Goal: Task Accomplishment & Management: Manage account settings

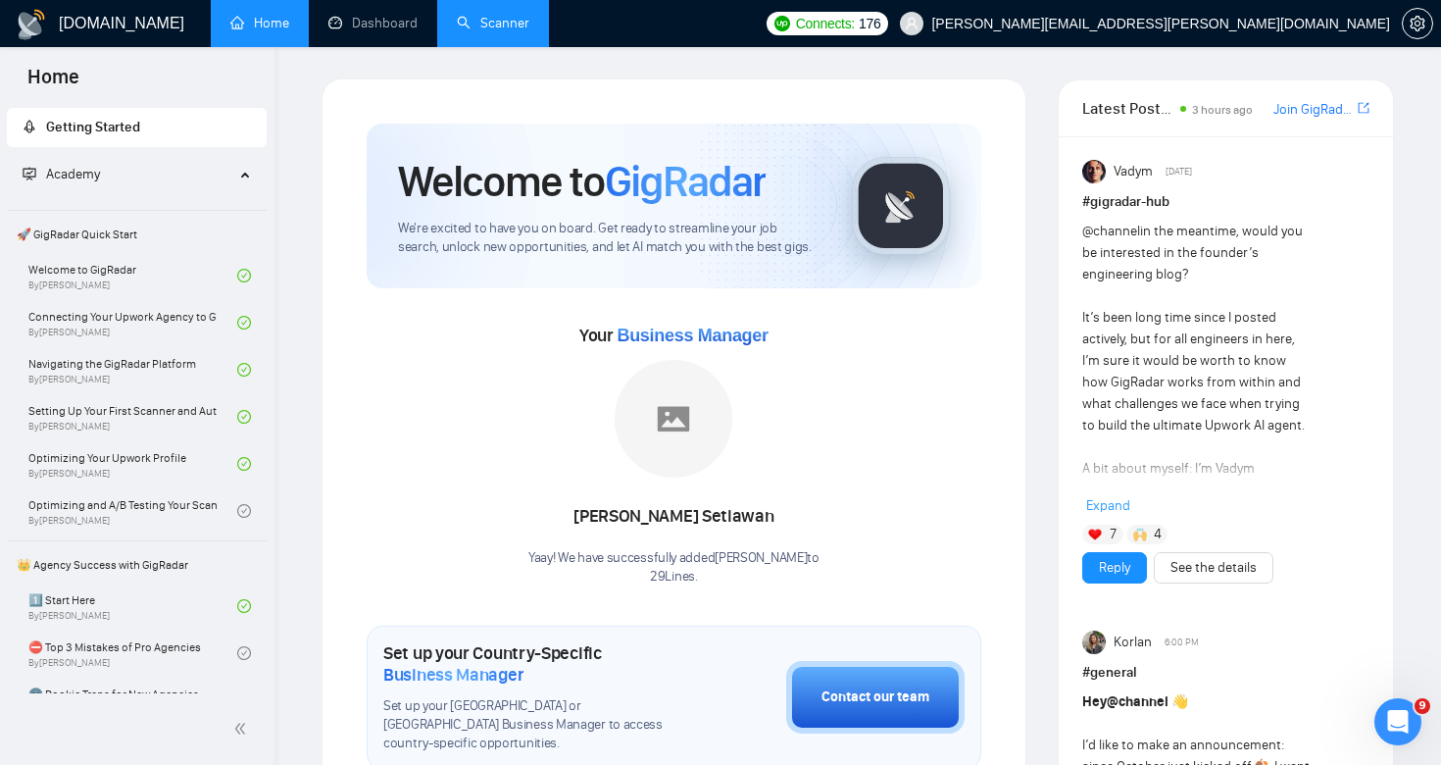
click at [514, 26] on link "Scanner" at bounding box center [493, 23] width 73 height 17
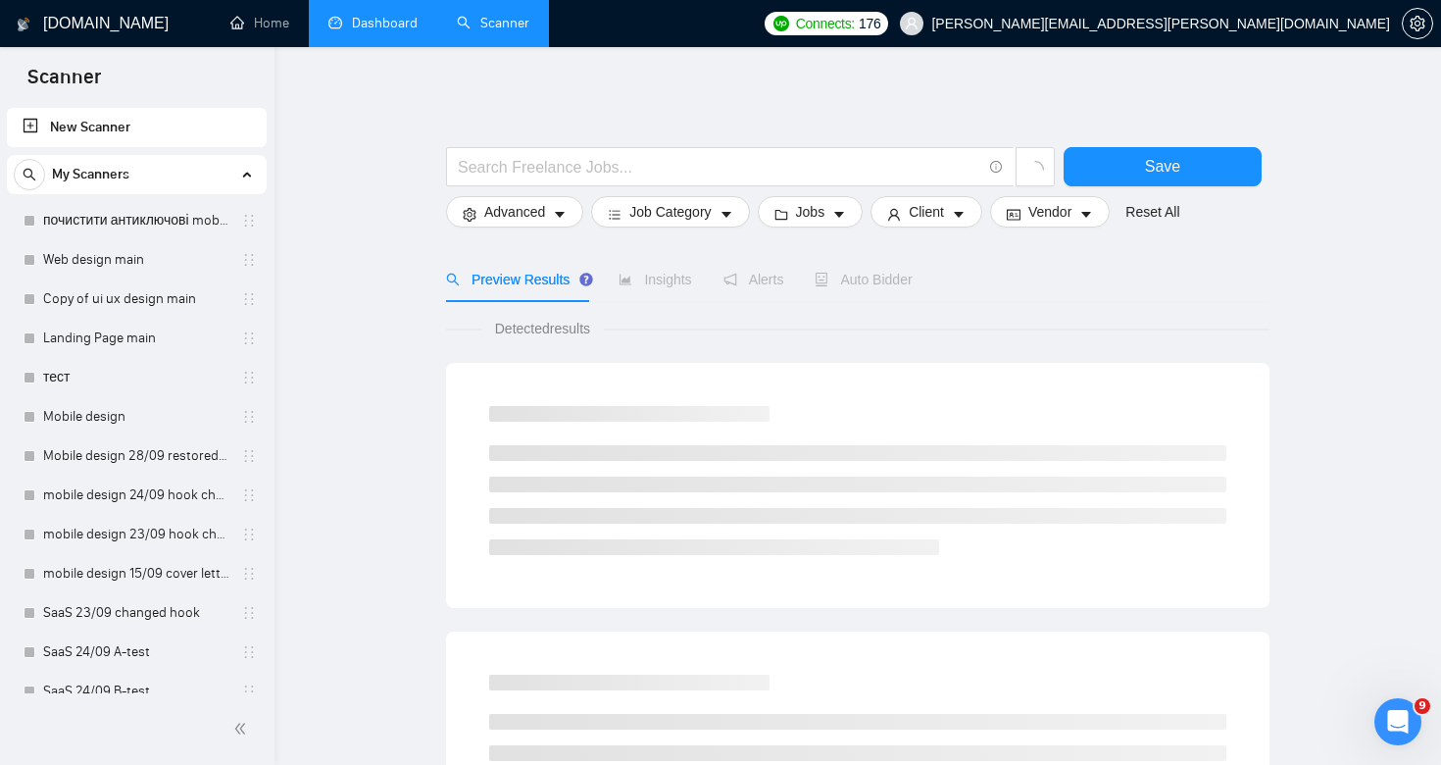
click at [374, 22] on link "Dashboard" at bounding box center [372, 23] width 89 height 17
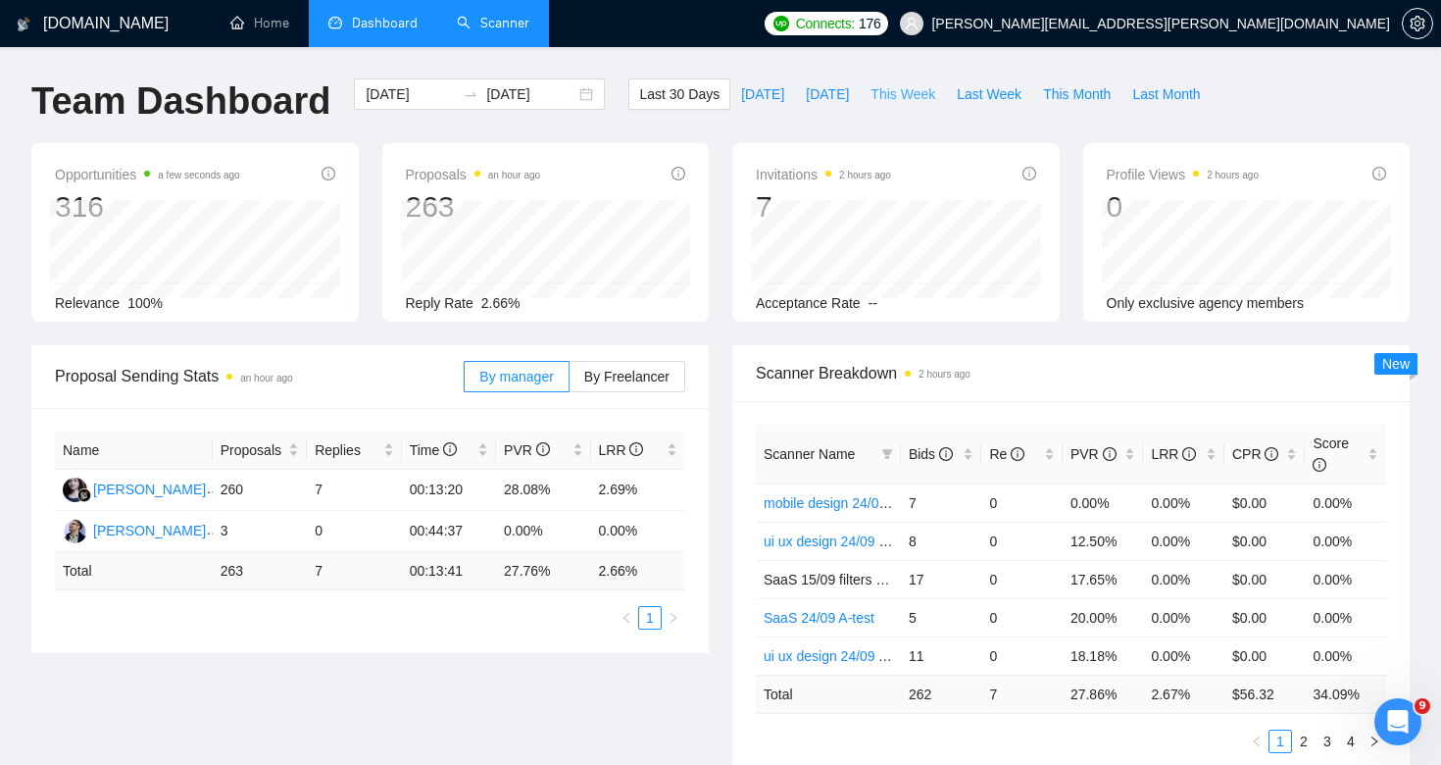
click at [912, 91] on span "This Week" at bounding box center [903, 94] width 65 height 22
type input "[DATE]"
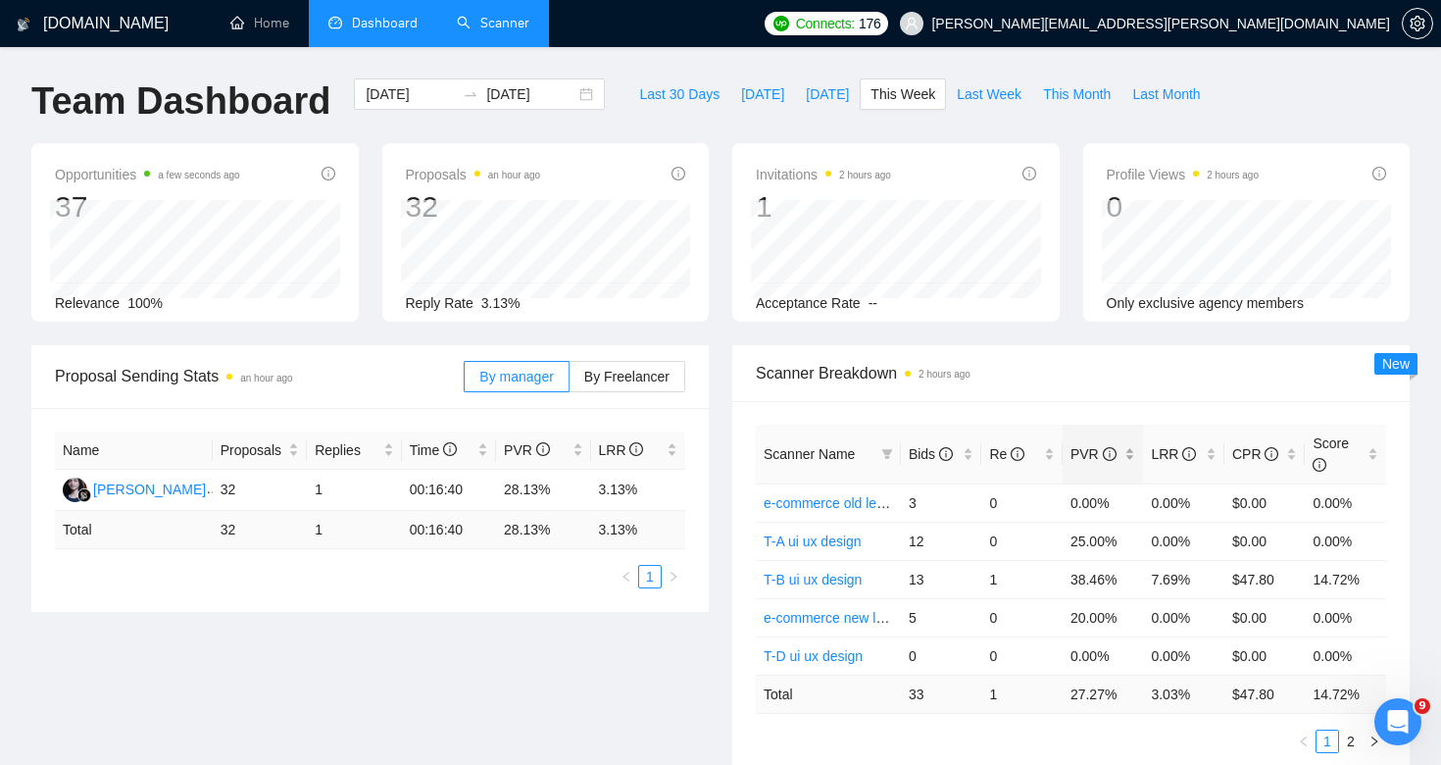
scroll to position [63, 0]
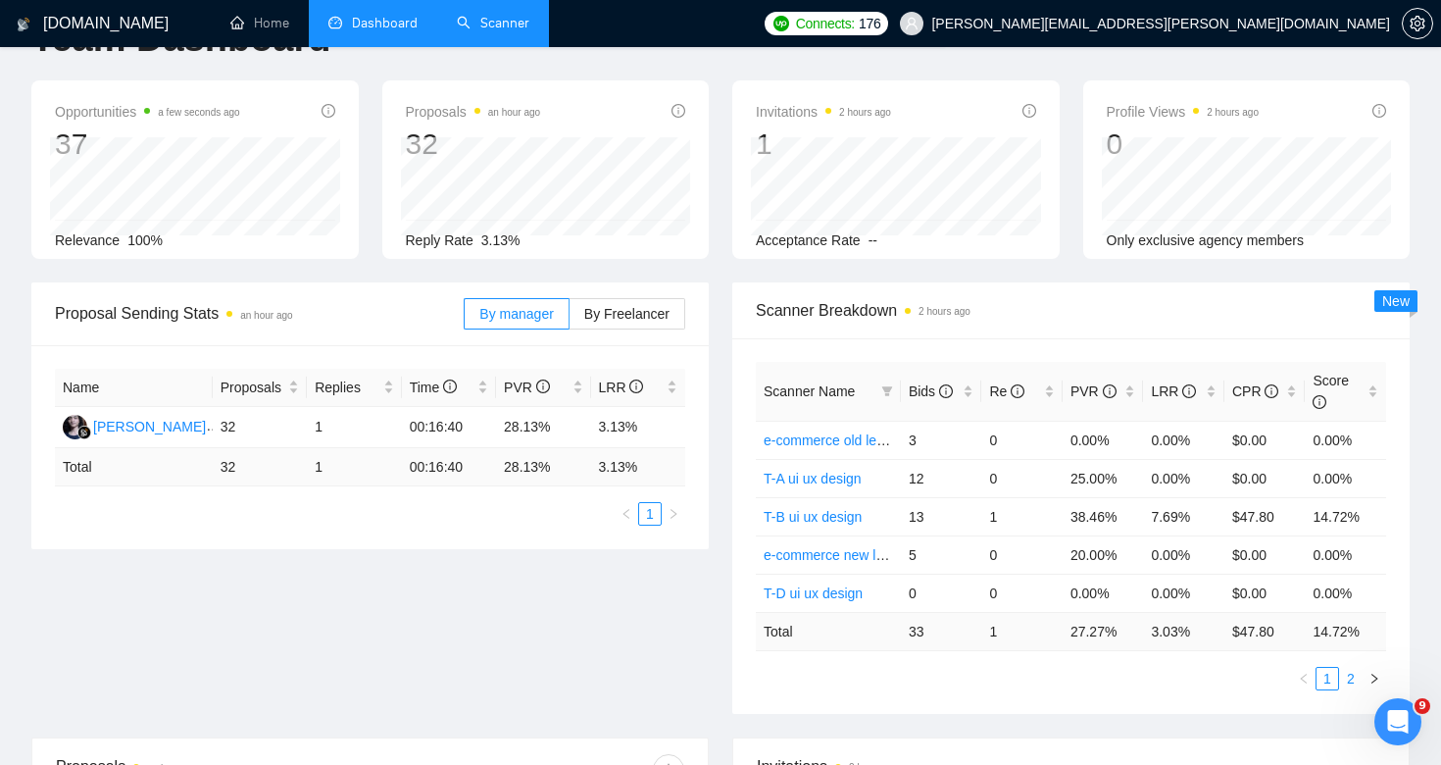
click at [1354, 674] on link "2" at bounding box center [1351, 679] width 22 height 22
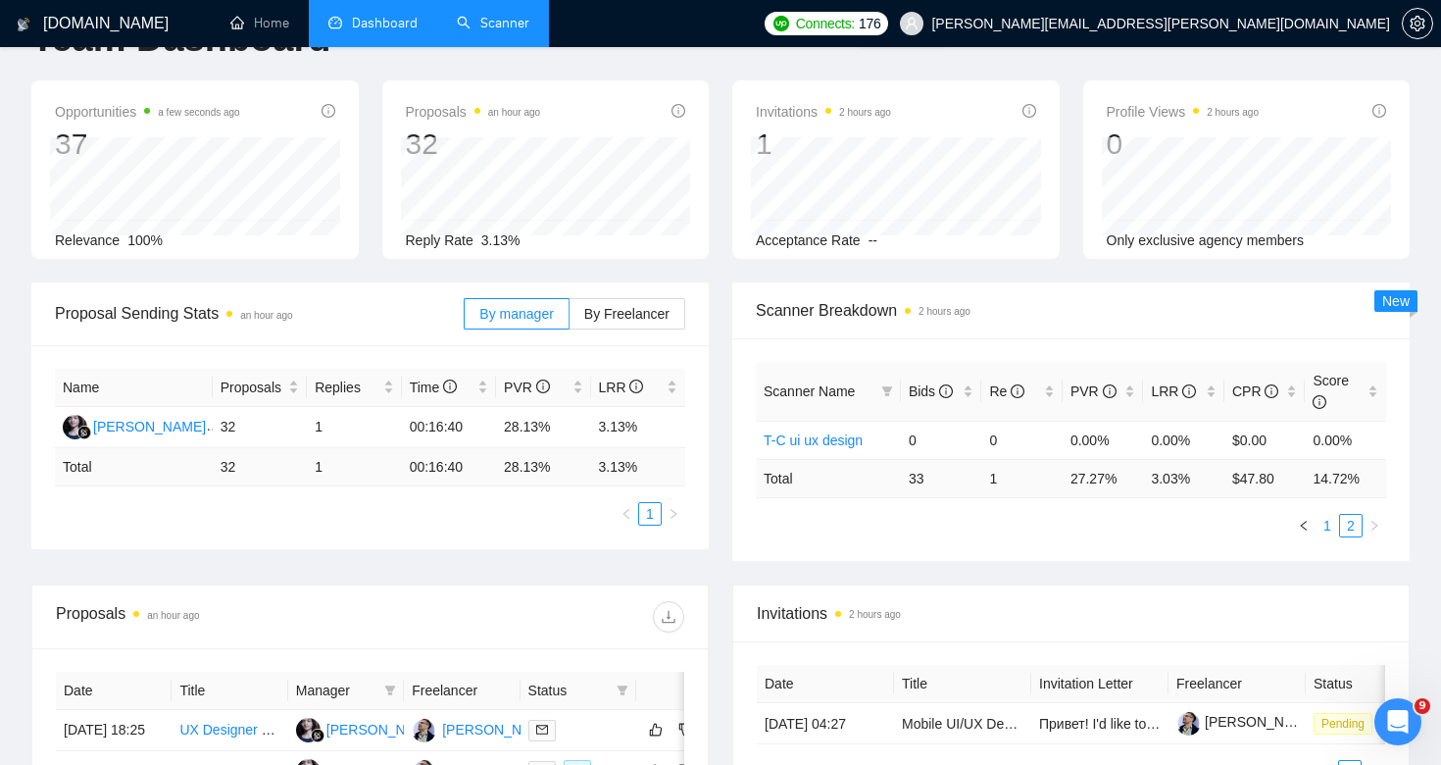
click at [1331, 532] on link "1" at bounding box center [1328, 526] width 22 height 22
